Goal: Contribute content: Contribute content

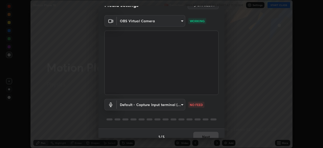
scroll to position [18, 0]
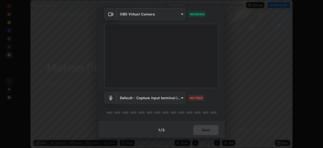
click at [180, 96] on body "Erase all Motion Plane 18 Recording WAS SCHEDULED TO START AT 11:10 AM Settings…" at bounding box center [161, 74] width 323 height 148
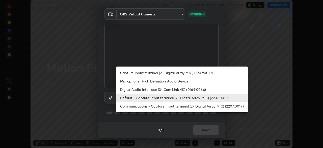
click at [174, 90] on li "Digital Audio Interface (3- Cam Link 4K) (0fd9:0066)" at bounding box center [182, 89] width 132 height 8
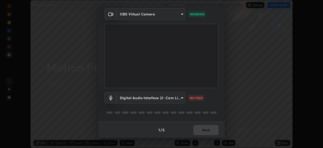
click at [171, 99] on body "Erase all Motion Plane 18 Recording WAS SCHEDULED TO START AT 11:10 AM Settings…" at bounding box center [161, 74] width 323 height 148
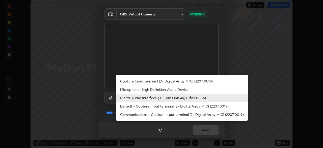
click at [169, 105] on li "Default - Capture Input terminal (2- Digital Array MIC) (2207:0019)" at bounding box center [182, 106] width 132 height 8
type input "default"
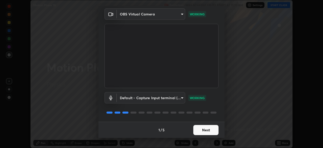
click at [207, 129] on button "Next" at bounding box center [205, 130] width 25 height 10
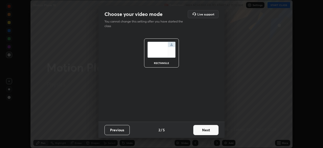
click at [210, 130] on button "Next" at bounding box center [205, 130] width 25 height 10
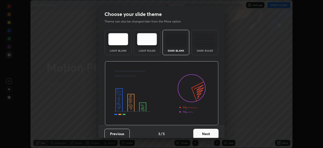
click at [211, 132] on button "Next" at bounding box center [205, 134] width 25 height 10
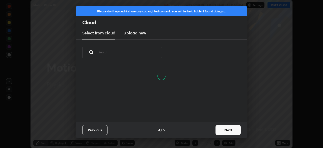
click at [231, 130] on button "Next" at bounding box center [228, 130] width 25 height 10
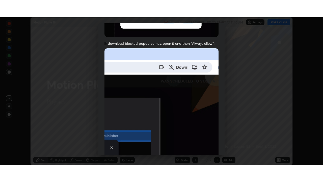
scroll to position [121, 0]
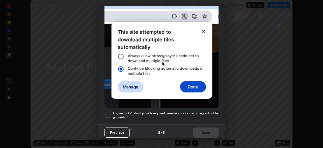
click at [167, 115] on h5 "I agree that if I don't provide required permissions, class recording will not …" at bounding box center [166, 115] width 106 height 8
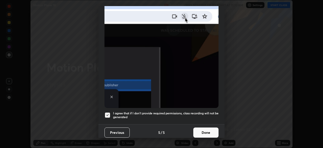
click at [204, 131] on button "Done" at bounding box center [205, 132] width 25 height 10
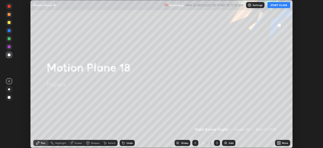
click at [277, 3] on button "START CLASS" at bounding box center [279, 5] width 23 height 6
click at [280, 141] on icon at bounding box center [279, 141] width 1 height 1
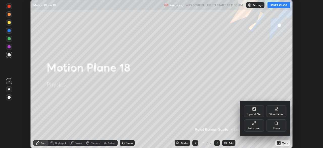
click at [252, 127] on div "Full screen" at bounding box center [254, 128] width 13 height 3
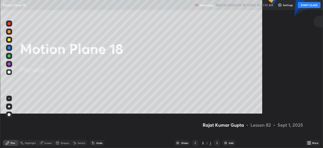
scroll to position [182, 323]
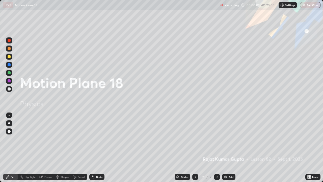
click at [217, 147] on icon at bounding box center [217, 177] width 4 height 4
click at [214, 147] on div at bounding box center [217, 177] width 6 height 6
click at [226, 147] on img at bounding box center [226, 177] width 4 height 4
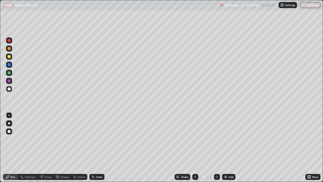
click at [10, 73] on div at bounding box center [9, 72] width 3 height 3
click at [9, 133] on div at bounding box center [9, 131] width 6 height 6
click at [9, 88] on div at bounding box center [9, 88] width 3 height 3
click at [9, 82] on div at bounding box center [9, 80] width 3 height 3
click at [7, 91] on div at bounding box center [9, 89] width 6 height 6
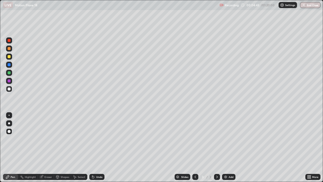
click at [9, 89] on div at bounding box center [9, 88] width 3 height 3
click at [9, 57] on div at bounding box center [9, 56] width 3 height 3
click at [98, 147] on div "Undo" at bounding box center [99, 177] width 6 height 3
click at [99, 147] on div "Undo" at bounding box center [99, 177] width 6 height 3
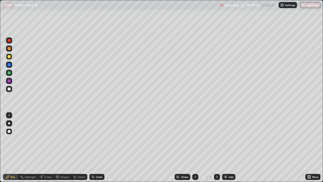
click at [99, 147] on div "Undo" at bounding box center [99, 177] width 6 height 3
click at [8, 89] on div at bounding box center [9, 88] width 3 height 3
click at [96, 147] on div "Undo" at bounding box center [96, 177] width 15 height 6
click at [95, 147] on div "Undo" at bounding box center [96, 177] width 15 height 6
click at [96, 147] on div "Undo" at bounding box center [96, 177] width 15 height 6
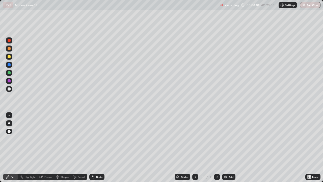
click at [96, 147] on div "Undo" at bounding box center [96, 177] width 15 height 6
click at [97, 147] on div "Undo" at bounding box center [99, 177] width 6 height 3
click at [100, 147] on div "Undo" at bounding box center [99, 177] width 6 height 3
click at [98, 147] on div "Undo" at bounding box center [99, 177] width 6 height 3
click at [79, 147] on div "Select" at bounding box center [82, 177] width 8 height 3
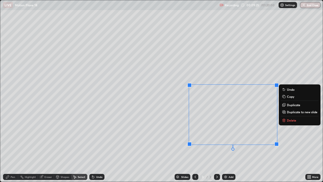
click at [229, 147] on div "0 ° Undo Copy Duplicate Duplicate to new slide Delete" at bounding box center [161, 90] width 323 height 181
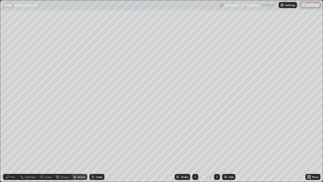
click at [10, 147] on div "Pen" at bounding box center [10, 177] width 15 height 6
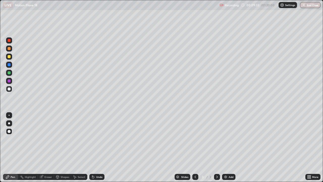
click at [96, 147] on div "Undo" at bounding box center [99, 177] width 6 height 3
click at [94, 147] on div "Undo" at bounding box center [96, 177] width 15 height 6
click at [95, 147] on div "Undo" at bounding box center [96, 177] width 15 height 6
click at [96, 147] on div "Undo" at bounding box center [99, 177] width 6 height 3
click at [9, 39] on div at bounding box center [9, 40] width 3 height 3
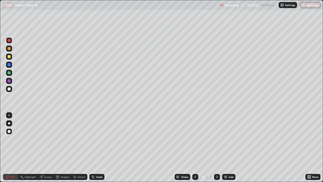
click at [9, 57] on div at bounding box center [9, 56] width 3 height 3
click at [45, 147] on div "Eraser" at bounding box center [48, 177] width 8 height 3
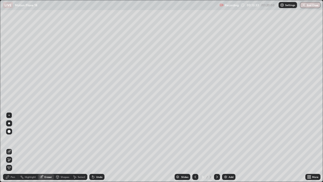
click at [216, 147] on icon at bounding box center [217, 177] width 4 height 4
click at [226, 147] on img at bounding box center [226, 177] width 4 height 4
click at [13, 147] on div "Pen" at bounding box center [13, 177] width 5 height 3
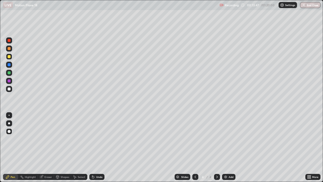
click at [195, 147] on icon at bounding box center [195, 177] width 4 height 4
click at [79, 147] on div "Select" at bounding box center [82, 177] width 8 height 3
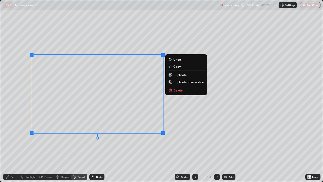
click at [174, 82] on p "Duplicate to new slide" at bounding box center [189, 82] width 31 height 4
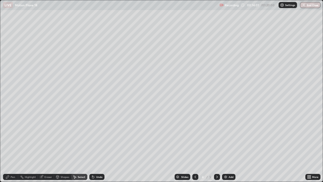
click at [94, 147] on icon at bounding box center [93, 177] width 4 height 4
click at [195, 147] on icon at bounding box center [196, 177] width 2 height 3
click at [217, 147] on icon at bounding box center [217, 177] width 4 height 4
click at [216, 147] on icon at bounding box center [217, 177] width 4 height 4
click at [48, 147] on div "Eraser" at bounding box center [48, 177] width 8 height 3
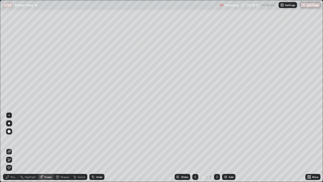
click at [195, 147] on icon at bounding box center [195, 177] width 4 height 4
click at [8, 147] on icon at bounding box center [8, 177] width 4 height 4
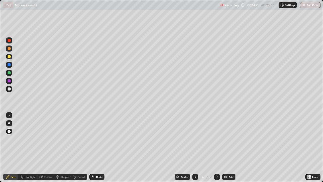
click at [9, 89] on div at bounding box center [9, 88] width 3 height 3
click at [13, 147] on div "Pen" at bounding box center [13, 177] width 5 height 3
click at [9, 65] on div at bounding box center [9, 64] width 3 height 3
click at [98, 147] on div "Undo" at bounding box center [99, 177] width 6 height 3
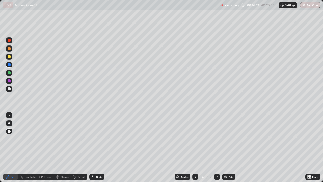
click at [98, 147] on div "Undo" at bounding box center [99, 177] width 6 height 3
click at [13, 147] on div "Pen" at bounding box center [13, 177] width 5 height 3
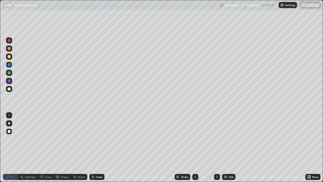
click at [9, 91] on div at bounding box center [9, 89] width 6 height 6
click at [9, 57] on div at bounding box center [9, 56] width 3 height 3
click at [9, 88] on div at bounding box center [9, 88] width 3 height 3
click at [9, 74] on div at bounding box center [9, 72] width 3 height 3
click at [46, 147] on div "Eraser" at bounding box center [48, 177] width 8 height 3
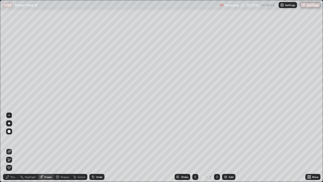
click at [10, 147] on div "Pen" at bounding box center [10, 177] width 15 height 6
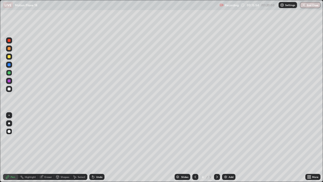
click at [8, 59] on div at bounding box center [9, 57] width 6 height 6
click at [8, 42] on div at bounding box center [9, 40] width 6 height 6
click at [51, 147] on div "Eraser" at bounding box center [48, 177] width 8 height 3
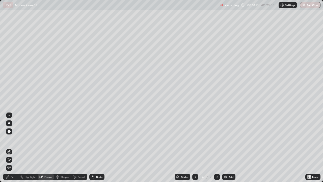
click at [9, 147] on icon at bounding box center [8, 177] width 4 height 4
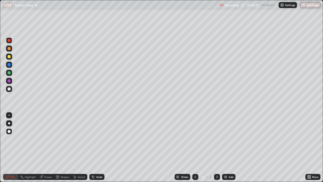
click at [9, 59] on div at bounding box center [9, 57] width 6 height 6
click at [99, 147] on div "Undo" at bounding box center [99, 177] width 6 height 3
click at [8, 40] on div at bounding box center [9, 40] width 3 height 3
click at [13, 147] on div "Pen" at bounding box center [10, 177] width 15 height 6
click at [9, 89] on div at bounding box center [9, 88] width 3 height 3
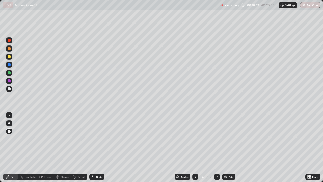
click at [8, 57] on div at bounding box center [9, 56] width 3 height 3
click at [9, 67] on div at bounding box center [9, 65] width 6 height 6
click at [8, 43] on div at bounding box center [9, 40] width 6 height 6
click at [9, 50] on div at bounding box center [9, 48] width 3 height 3
click at [99, 147] on div "Undo" at bounding box center [99, 177] width 6 height 3
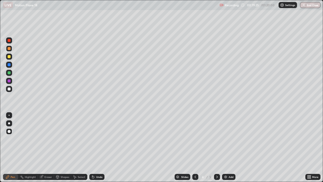
click at [61, 147] on div "Shapes" at bounding box center [62, 177] width 17 height 6
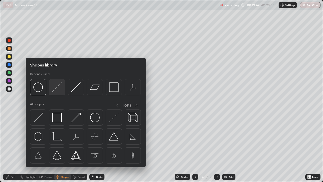
click at [56, 89] on img at bounding box center [57, 87] width 10 height 10
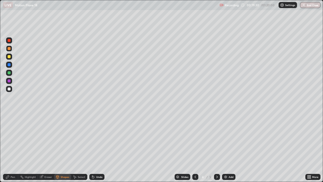
click at [12, 147] on div "Pen" at bounding box center [13, 177] width 5 height 3
click at [195, 147] on icon at bounding box center [196, 177] width 2 height 3
click at [195, 147] on icon at bounding box center [195, 177] width 4 height 4
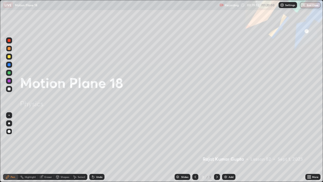
click at [217, 147] on icon at bounding box center [217, 177] width 4 height 4
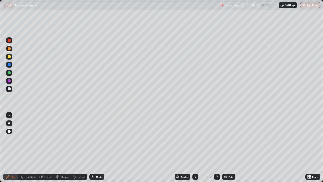
click at [216, 147] on icon at bounding box center [217, 177] width 4 height 4
click at [6, 133] on div at bounding box center [9, 131] width 6 height 6
click at [97, 147] on div "Undo" at bounding box center [99, 177] width 6 height 3
click at [195, 147] on icon at bounding box center [195, 177] width 4 height 4
click at [217, 147] on icon at bounding box center [217, 177] width 4 height 4
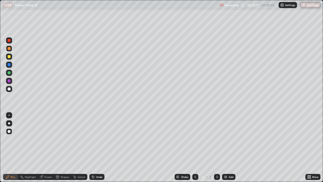
click at [217, 147] on icon at bounding box center [217, 177] width 4 height 4
click at [61, 147] on div "Shapes" at bounding box center [65, 177] width 9 height 3
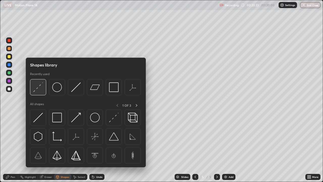
click at [39, 88] on img at bounding box center [38, 87] width 10 height 10
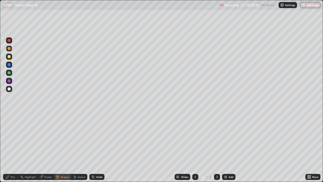
click at [10, 147] on div "Pen" at bounding box center [10, 177] width 15 height 6
click at [9, 115] on div at bounding box center [9, 115] width 1 height 1
click at [61, 147] on div "Shapes" at bounding box center [62, 177] width 17 height 6
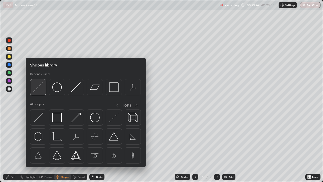
click at [38, 89] on img at bounding box center [38, 87] width 10 height 10
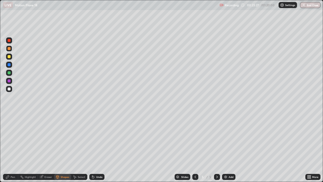
click at [9, 89] on div at bounding box center [9, 88] width 3 height 3
click at [13, 147] on div "Pen" at bounding box center [13, 177] width 5 height 3
click at [66, 147] on div "Shapes" at bounding box center [65, 177] width 9 height 3
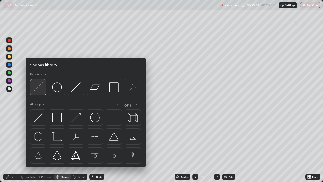
click at [40, 88] on img at bounding box center [38, 87] width 10 height 10
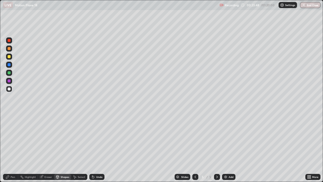
click at [10, 73] on div at bounding box center [9, 72] width 3 height 3
click at [64, 147] on div "Shapes" at bounding box center [65, 177] width 9 height 3
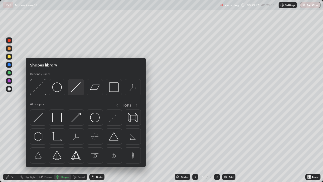
click at [76, 89] on img at bounding box center [76, 87] width 10 height 10
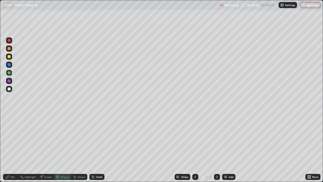
click at [96, 147] on div "Undo" at bounding box center [99, 177] width 6 height 3
click at [97, 147] on div "Undo" at bounding box center [99, 177] width 6 height 3
click at [65, 147] on div "Shapes" at bounding box center [65, 177] width 9 height 3
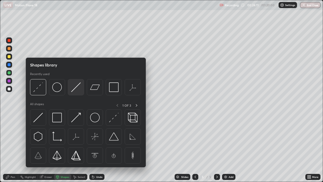
click at [76, 90] on img at bounding box center [76, 87] width 10 height 10
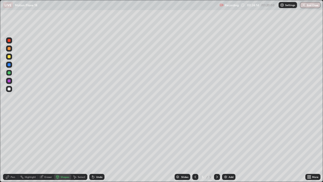
click at [65, 147] on div "Shapes" at bounding box center [65, 177] width 9 height 3
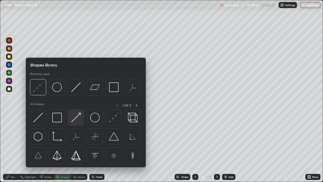
click at [79, 117] on img at bounding box center [76, 118] width 10 height 10
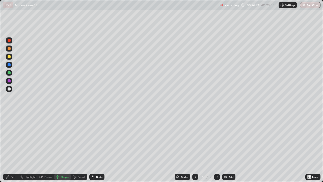
click at [92, 147] on icon at bounding box center [93, 177] width 2 height 2
click at [61, 147] on div "Shapes" at bounding box center [65, 177] width 9 height 3
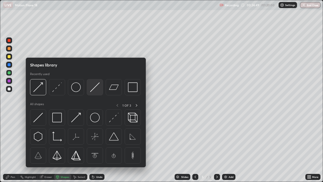
click at [92, 92] on img at bounding box center [95, 87] width 10 height 10
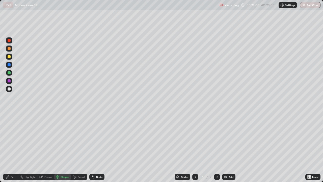
click at [12, 147] on div "Pen" at bounding box center [13, 177] width 5 height 3
click at [9, 88] on div at bounding box center [9, 88] width 3 height 3
click at [7, 41] on div at bounding box center [9, 40] width 6 height 6
click at [10, 89] on div at bounding box center [9, 88] width 3 height 3
click at [8, 132] on div at bounding box center [9, 131] width 3 height 3
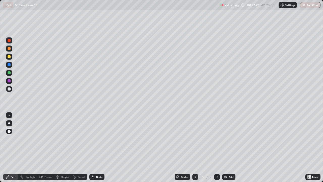
click at [9, 81] on div at bounding box center [9, 80] width 3 height 3
click at [9, 41] on div at bounding box center [9, 40] width 3 height 3
click at [10, 89] on div at bounding box center [9, 88] width 3 height 3
click at [9, 90] on div at bounding box center [9, 88] width 3 height 3
click at [9, 58] on div at bounding box center [9, 57] width 6 height 6
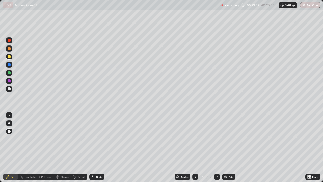
click at [9, 89] on div at bounding box center [9, 88] width 3 height 3
click at [62, 147] on div "Shapes" at bounding box center [65, 177] width 9 height 3
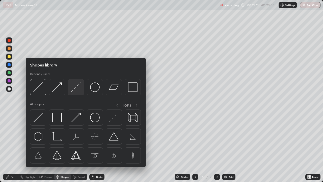
click at [76, 87] on img at bounding box center [76, 87] width 10 height 10
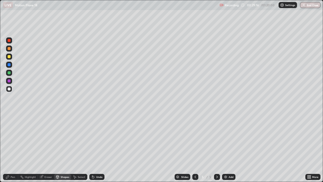
click at [98, 147] on div "Undo" at bounding box center [99, 177] width 6 height 3
click at [66, 147] on div "Shapes" at bounding box center [65, 177] width 9 height 3
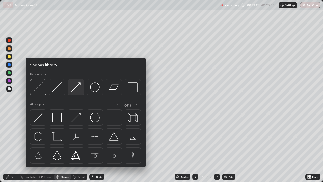
click at [75, 88] on img at bounding box center [76, 87] width 10 height 10
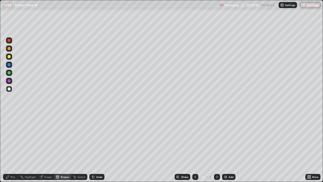
click at [12, 147] on div "Pen" at bounding box center [13, 177] width 5 height 3
click at [10, 88] on div at bounding box center [9, 88] width 3 height 3
click at [10, 49] on div at bounding box center [9, 48] width 3 height 3
click at [68, 147] on div "Shapes" at bounding box center [65, 177] width 9 height 3
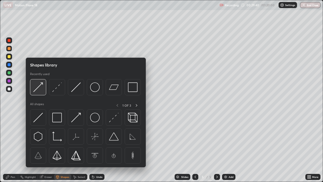
click at [40, 86] on img at bounding box center [38, 87] width 10 height 10
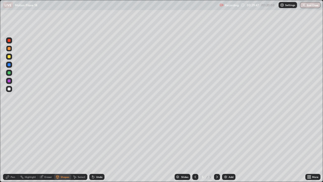
click at [11, 147] on div "Pen" at bounding box center [13, 177] width 5 height 3
click at [10, 89] on div at bounding box center [9, 88] width 3 height 3
click at [98, 147] on div "Undo" at bounding box center [96, 177] width 15 height 6
click at [97, 147] on div "Undo" at bounding box center [99, 177] width 6 height 3
click at [96, 147] on div "Undo" at bounding box center [99, 177] width 6 height 3
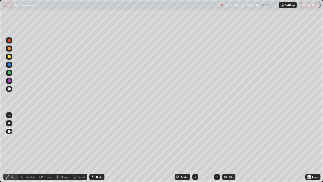
click at [96, 147] on div "Undo" at bounding box center [99, 177] width 6 height 3
click at [97, 147] on div "Undo" at bounding box center [96, 177] width 15 height 6
click at [9, 40] on div at bounding box center [9, 40] width 3 height 3
click at [66, 147] on div "Shapes" at bounding box center [62, 177] width 17 height 6
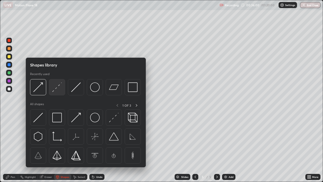
click at [58, 90] on img at bounding box center [57, 87] width 10 height 10
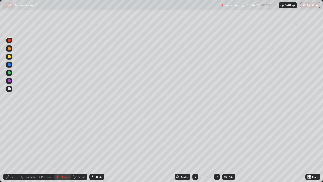
click at [98, 147] on div "Undo" at bounding box center [99, 177] width 6 height 3
click at [95, 147] on div "Undo" at bounding box center [96, 177] width 15 height 6
click at [44, 147] on div "Eraser" at bounding box center [48, 177] width 8 height 3
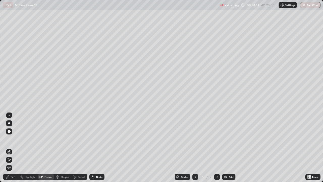
click at [12, 147] on div "Pen" at bounding box center [13, 177] width 5 height 3
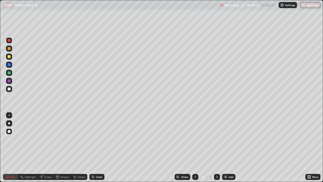
click at [9, 90] on div at bounding box center [9, 88] width 3 height 3
click at [65, 147] on div "Shapes" at bounding box center [65, 177] width 9 height 3
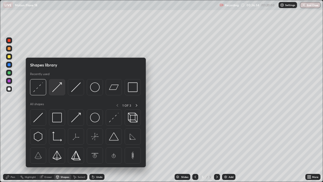
click at [58, 87] on img at bounding box center [57, 87] width 10 height 10
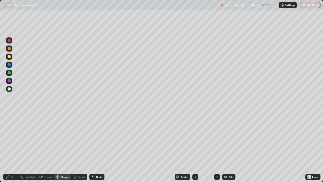
click at [9, 74] on div at bounding box center [9, 72] width 3 height 3
click at [62, 147] on div "Shapes" at bounding box center [65, 177] width 9 height 3
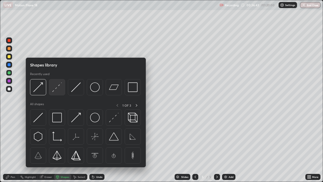
click at [57, 87] on img at bounding box center [57, 87] width 10 height 10
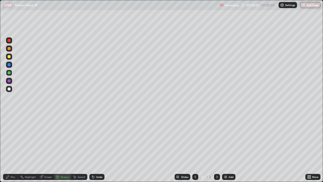
click at [10, 147] on div "Pen" at bounding box center [10, 177] width 15 height 6
click at [9, 65] on div at bounding box center [9, 64] width 3 height 3
click at [194, 147] on icon at bounding box center [195, 177] width 4 height 4
click at [195, 147] on icon at bounding box center [195, 177] width 4 height 4
click at [10, 66] on div at bounding box center [9, 64] width 3 height 3
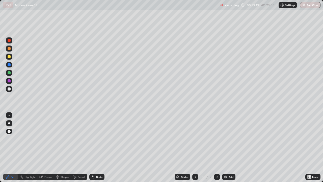
click at [217, 147] on icon at bounding box center [217, 177] width 4 height 4
click at [216, 147] on icon at bounding box center [217, 177] width 2 height 3
click at [227, 147] on img at bounding box center [226, 177] width 4 height 4
click at [96, 147] on div "Undo" at bounding box center [99, 177] width 6 height 3
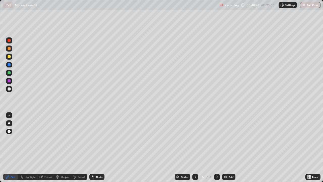
click at [80, 147] on div "Select" at bounding box center [82, 177] width 8 height 3
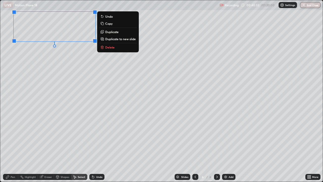
click at [62, 94] on div "0 ° Undo Copy Duplicate Duplicate to new slide Delete" at bounding box center [161, 90] width 323 height 181
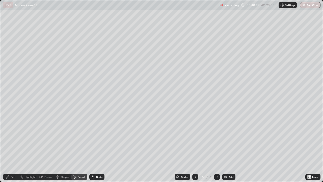
click at [11, 147] on div "Pen" at bounding box center [13, 177] width 5 height 3
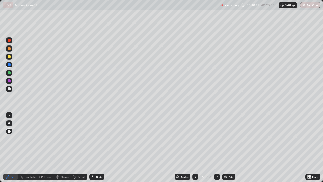
click at [80, 147] on div "Select" at bounding box center [82, 177] width 8 height 3
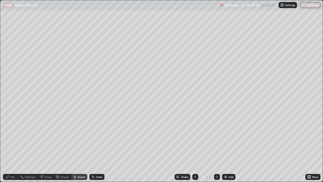
click at [66, 147] on div "Shapes" at bounding box center [65, 177] width 9 height 3
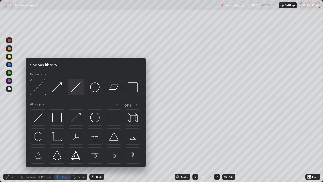
click at [74, 88] on img at bounding box center [76, 87] width 10 height 10
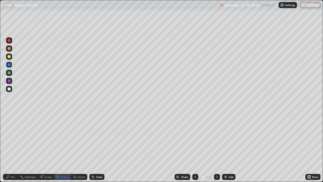
click at [61, 147] on div "Shapes" at bounding box center [65, 177] width 9 height 3
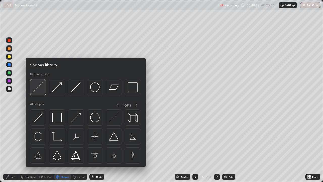
click at [43, 89] on div at bounding box center [38, 87] width 16 height 16
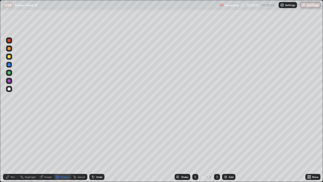
click at [12, 147] on div "Pen" at bounding box center [10, 177] width 15 height 6
click at [9, 73] on div at bounding box center [9, 72] width 3 height 3
click at [65, 147] on div "Shapes" at bounding box center [65, 177] width 9 height 3
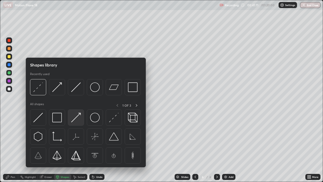
click at [75, 118] on img at bounding box center [76, 118] width 10 height 10
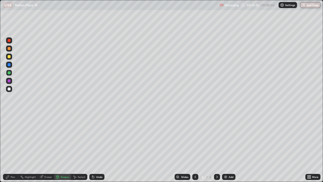
click at [63, 147] on div "Shapes" at bounding box center [62, 177] width 17 height 6
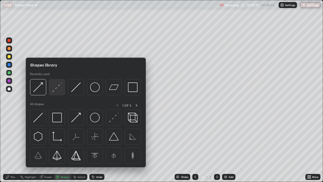
click at [57, 90] on img at bounding box center [57, 87] width 10 height 10
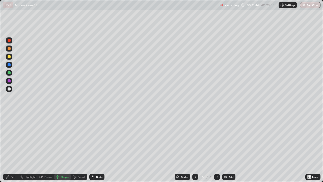
click at [64, 147] on div "Shapes" at bounding box center [65, 177] width 9 height 3
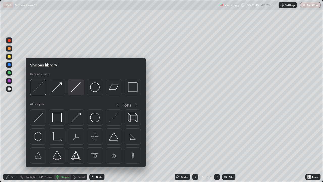
click at [75, 89] on img at bounding box center [76, 87] width 10 height 10
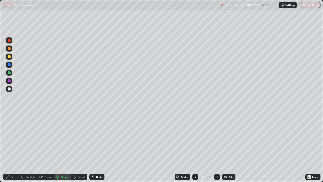
click at [9, 147] on icon at bounding box center [8, 177] width 4 height 4
click at [10, 90] on div at bounding box center [9, 89] width 6 height 6
click at [8, 81] on div at bounding box center [9, 80] width 3 height 3
click at [8, 74] on div at bounding box center [9, 72] width 3 height 3
click at [10, 147] on div "Pen" at bounding box center [10, 177] width 15 height 6
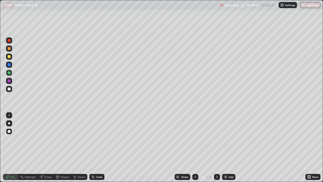
click at [9, 89] on div at bounding box center [9, 88] width 3 height 3
click at [93, 147] on div "Undo" at bounding box center [96, 177] width 15 height 6
click at [9, 58] on div at bounding box center [9, 56] width 3 height 3
click at [9, 82] on div at bounding box center [9, 80] width 3 height 3
click at [9, 57] on div at bounding box center [9, 56] width 3 height 3
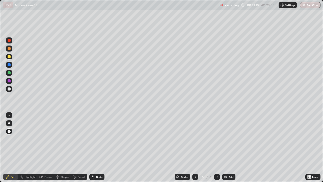
click at [100, 147] on div "Undo" at bounding box center [99, 177] width 6 height 3
click at [127, 147] on div "Slides 6 / 6 Add" at bounding box center [205, 177] width 201 height 10
click at [8, 88] on div at bounding box center [9, 88] width 3 height 3
click at [9, 131] on div at bounding box center [9, 131] width 3 height 3
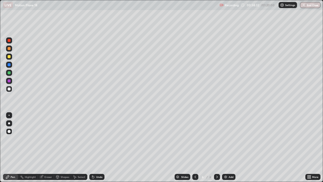
click at [215, 147] on icon at bounding box center [217, 177] width 4 height 4
click at [226, 147] on img at bounding box center [226, 177] width 4 height 4
click at [16, 147] on div "Pen" at bounding box center [10, 177] width 15 height 6
click at [8, 89] on div at bounding box center [9, 88] width 3 height 3
click at [10, 74] on div at bounding box center [9, 72] width 3 height 3
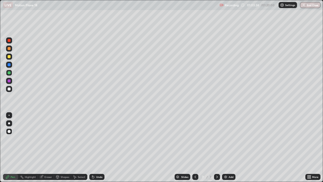
click at [8, 81] on div at bounding box center [9, 80] width 3 height 3
click at [9, 90] on div at bounding box center [9, 88] width 3 height 3
click at [9, 57] on div at bounding box center [9, 56] width 3 height 3
click at [93, 147] on icon at bounding box center [93, 177] width 4 height 4
click at [217, 147] on icon at bounding box center [217, 177] width 4 height 4
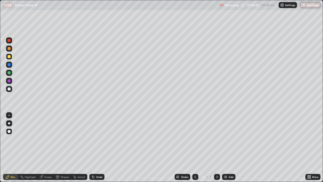
click at [229, 147] on div "Add" at bounding box center [231, 177] width 5 height 3
click at [96, 147] on div "Undo" at bounding box center [99, 177] width 6 height 3
click at [95, 147] on div "Undo" at bounding box center [96, 177] width 15 height 6
click at [94, 147] on icon at bounding box center [93, 177] width 4 height 4
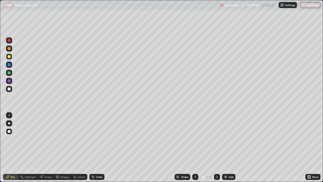
click at [92, 147] on icon at bounding box center [93, 177] width 2 height 2
click at [92, 147] on icon at bounding box center [92, 176] width 1 height 1
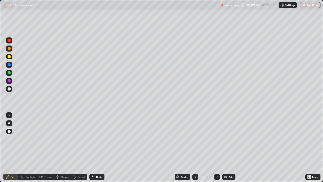
click at [92, 147] on icon at bounding box center [92, 176] width 1 height 1
click at [95, 147] on div "Undo" at bounding box center [96, 177] width 15 height 6
click at [97, 147] on div "Undo" at bounding box center [96, 177] width 15 height 6
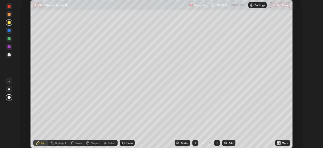
scroll to position [25108, 24932]
click at [282, 6] on button "End Class" at bounding box center [280, 5] width 20 height 6
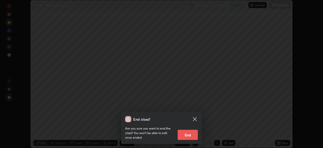
click at [194, 134] on button "End" at bounding box center [188, 135] width 20 height 10
